Goal: Register for event/course

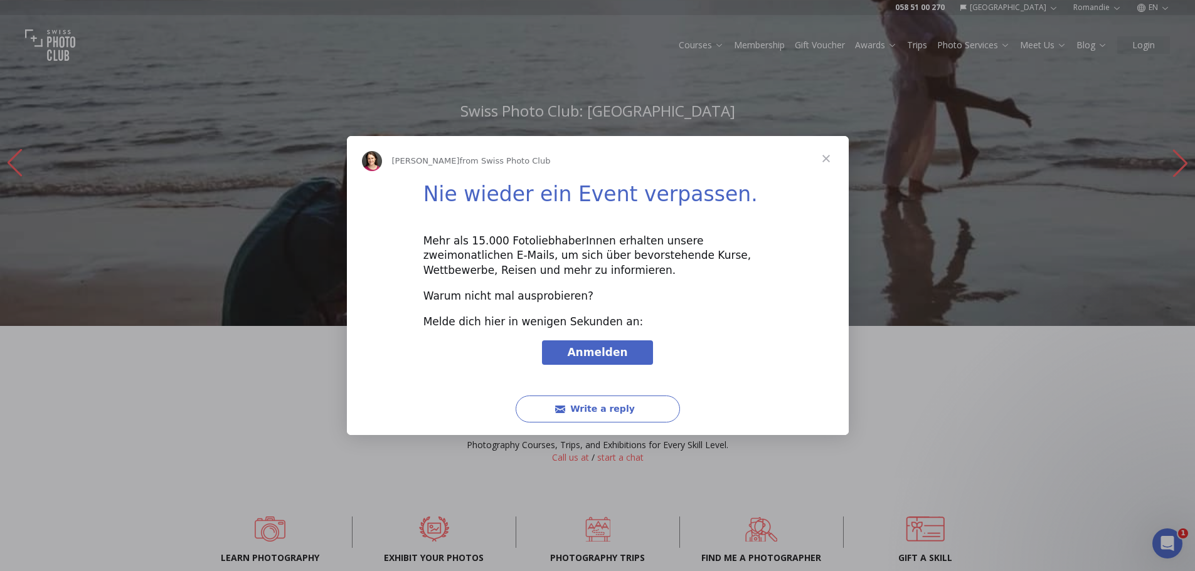
click at [829, 160] on span "Close" at bounding box center [825, 158] width 45 height 45
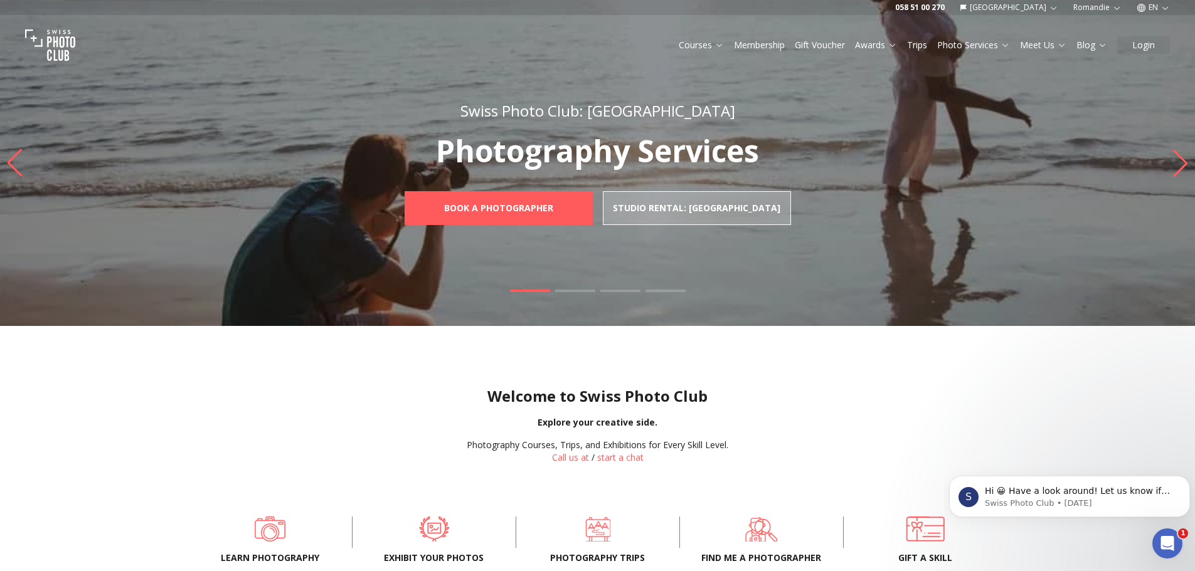
click at [1175, 163] on icon "Next slide" at bounding box center [1179, 163] width 17 height 28
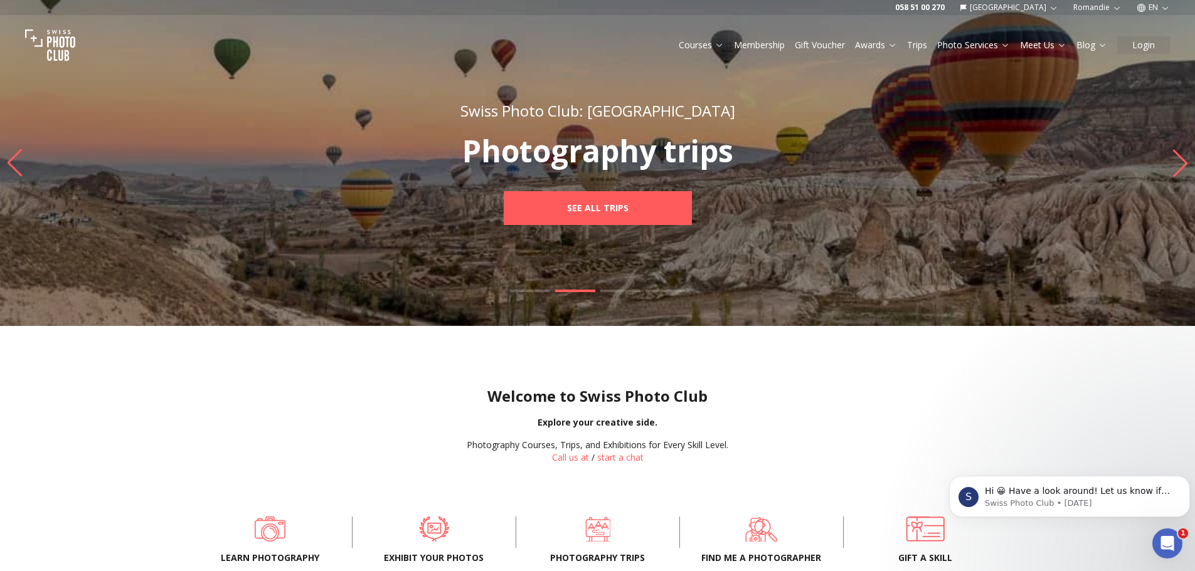
click at [1175, 163] on icon "Next slide" at bounding box center [1179, 163] width 17 height 28
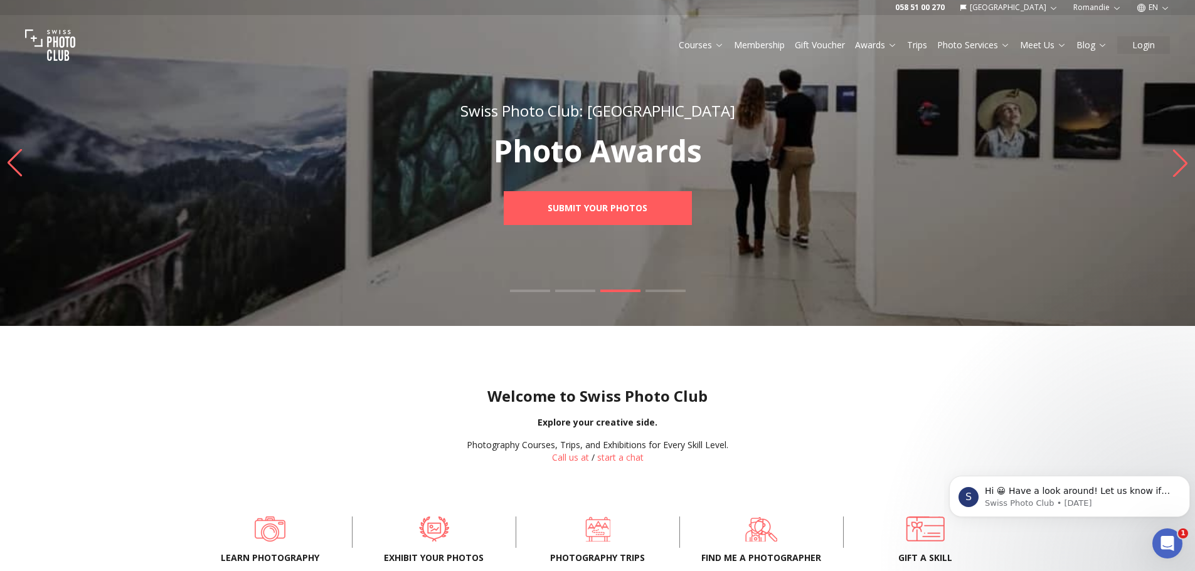
click at [1175, 163] on icon "Next slide" at bounding box center [1179, 163] width 17 height 28
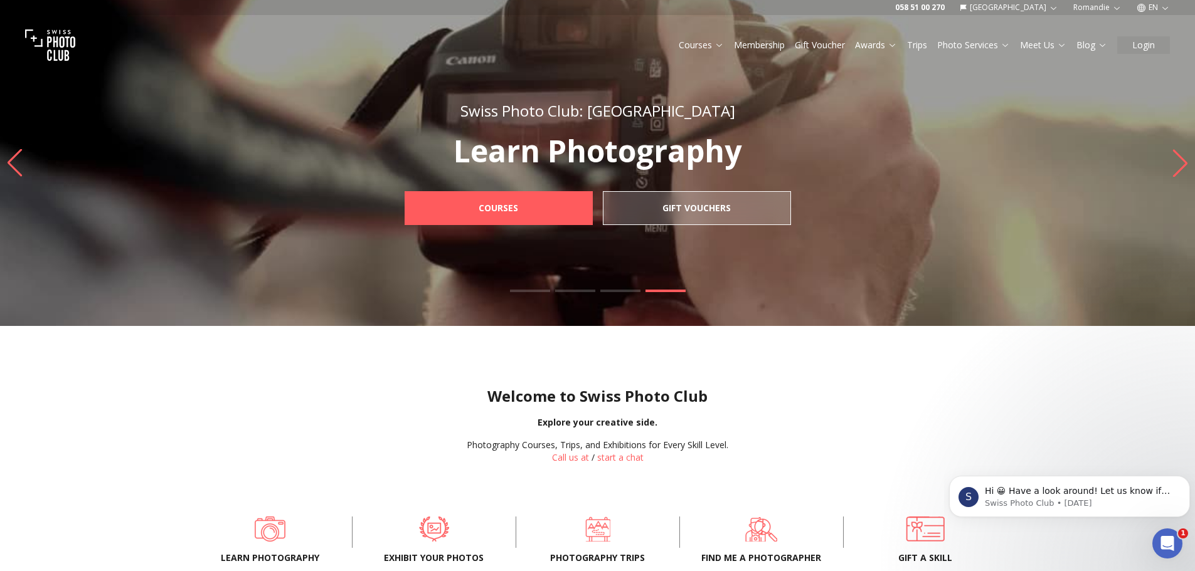
click at [1175, 163] on icon "Next slide" at bounding box center [1179, 163] width 17 height 28
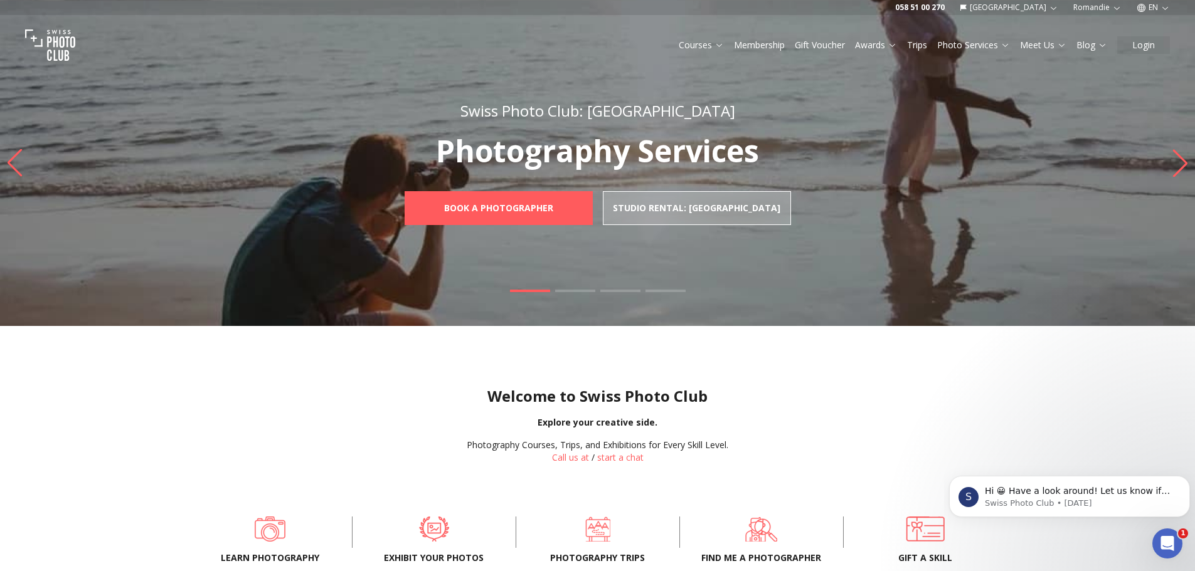
click at [1175, 163] on icon "Next slide" at bounding box center [1179, 163] width 17 height 28
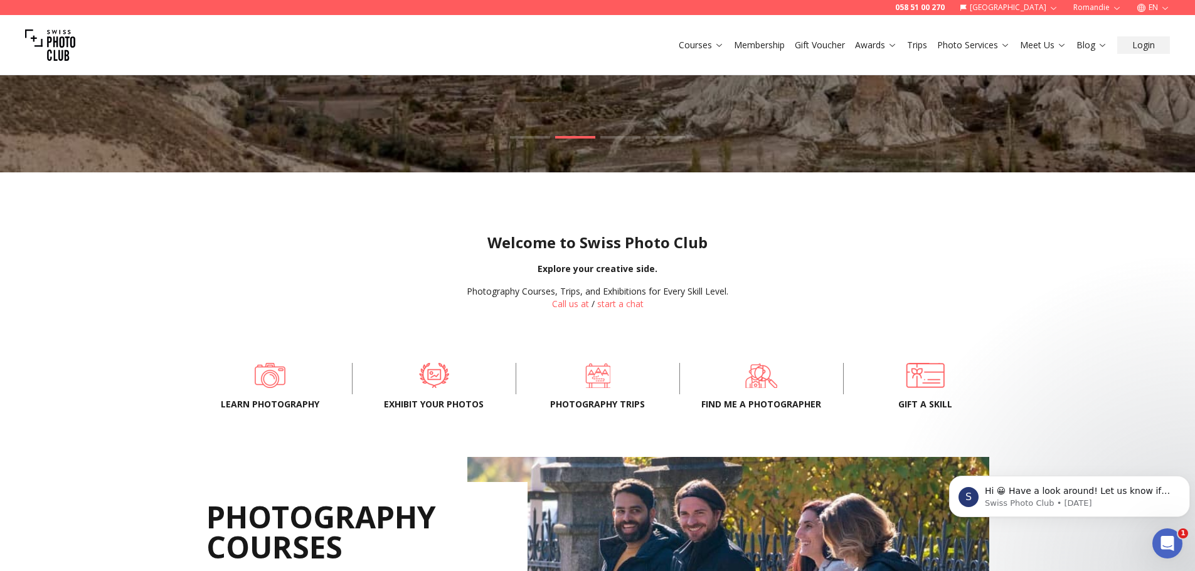
scroll to position [82, 0]
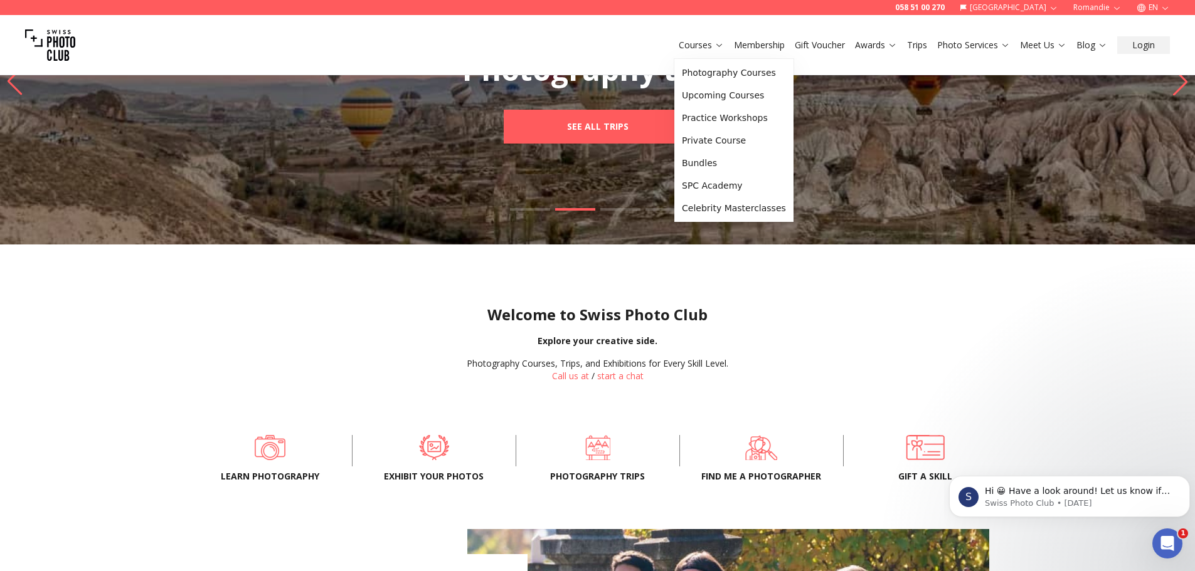
click at [714, 51] on link "Courses" at bounding box center [701, 45] width 45 height 13
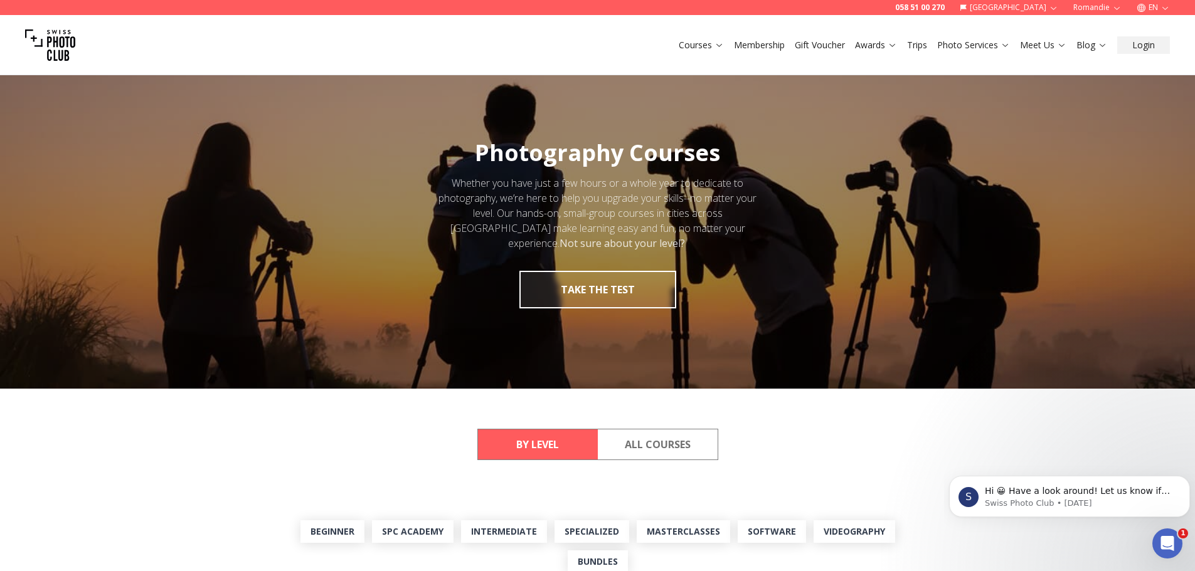
click at [714, 51] on link "Courses" at bounding box center [701, 45] width 45 height 13
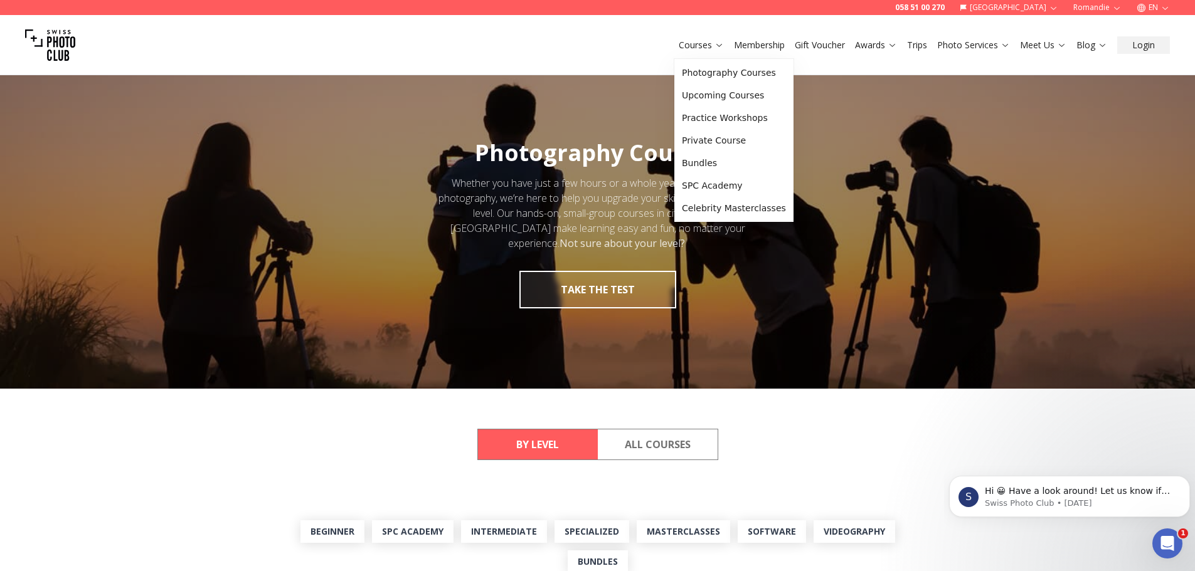
click at [714, 51] on link "Courses" at bounding box center [701, 45] width 45 height 13
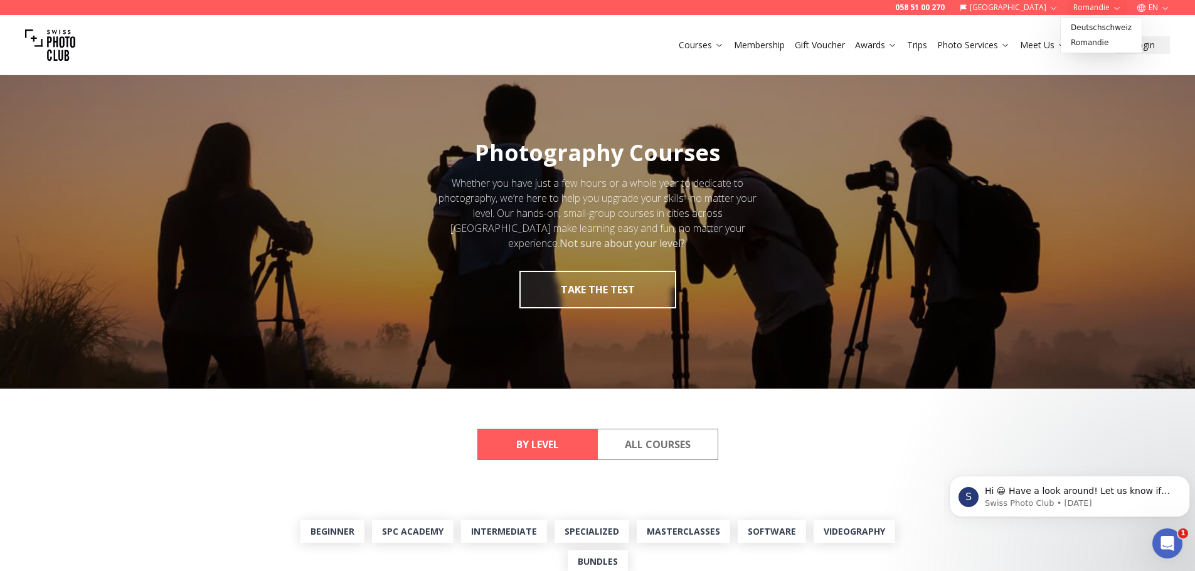
click at [1115, 4] on icon "button" at bounding box center [1116, 7] width 9 height 9
click at [1104, 8] on button "Romandie" at bounding box center [1097, 7] width 58 height 15
click at [1105, 42] on link "Romandie" at bounding box center [1101, 42] width 76 height 15
